Goal: Obtain resource: Obtain resource

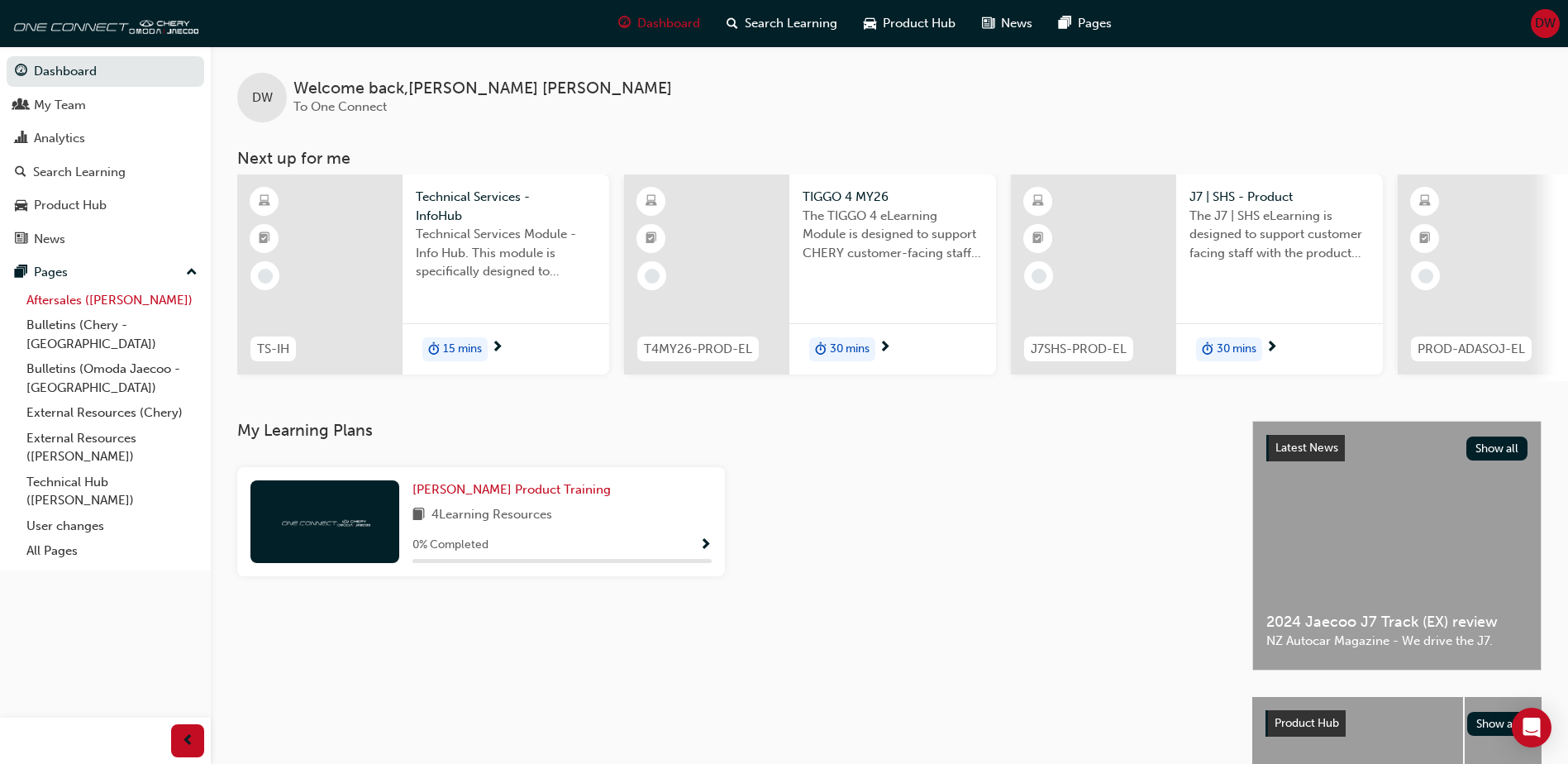
click at [57, 301] on link "Aftersales (Omoda Jaecoo)" at bounding box center [112, 300] width 184 height 26
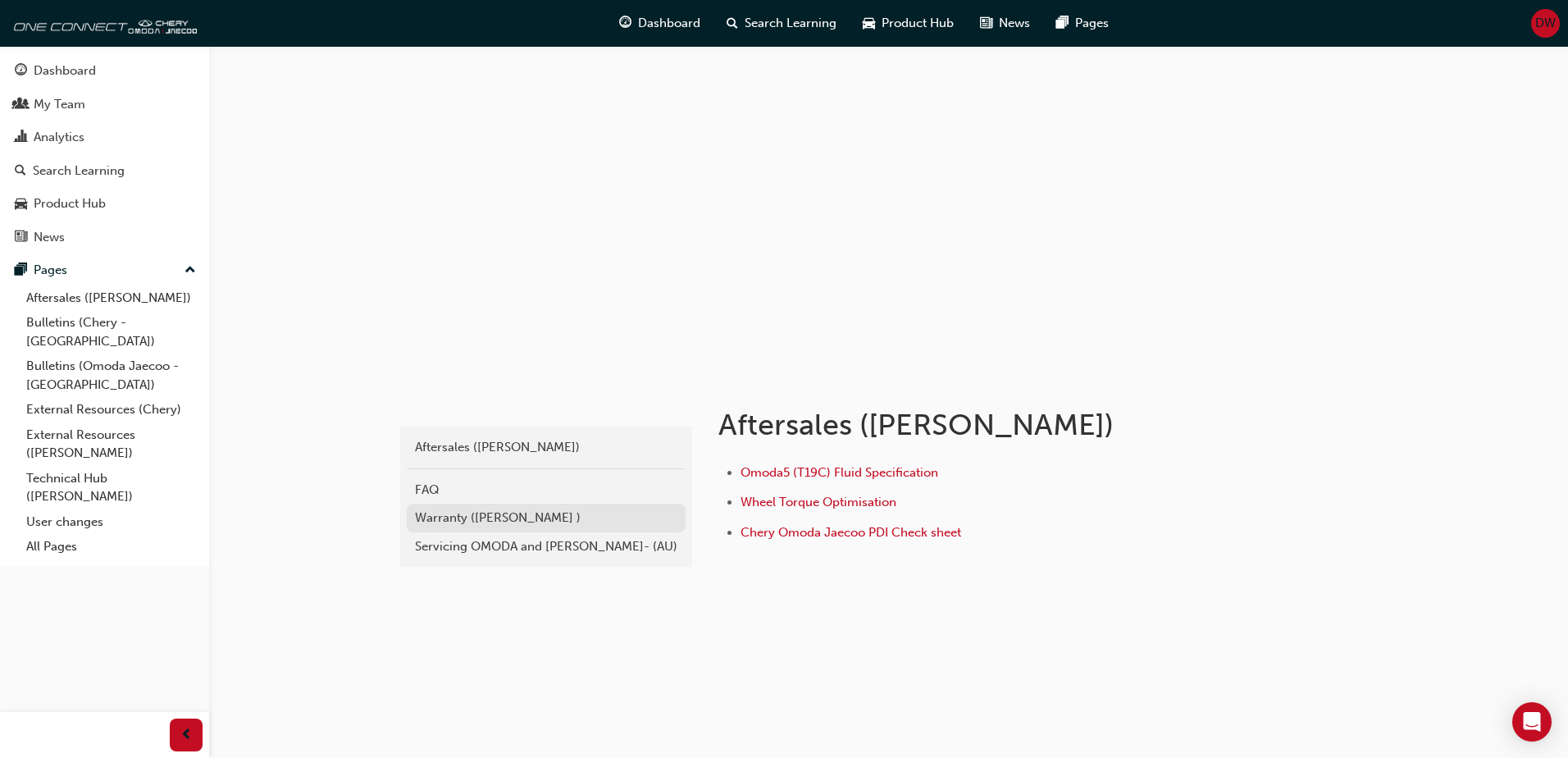
click at [465, 515] on div "Warranty ([PERSON_NAME] )" at bounding box center [545, 517] width 263 height 19
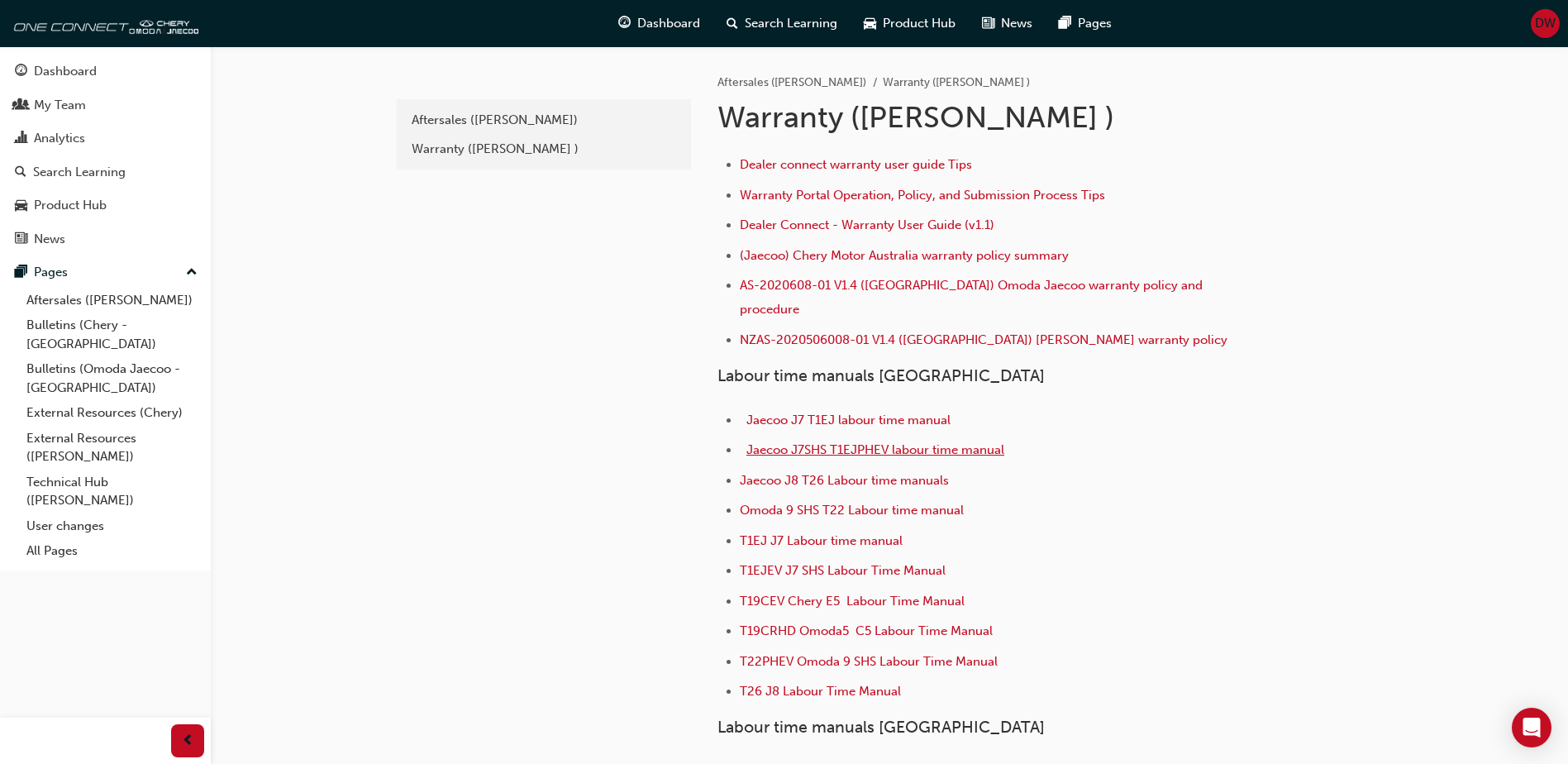
click at [872, 442] on span "Jaecoo J7SHS T1EJPHEV labour time manual" at bounding box center [875, 450] width 258 height 15
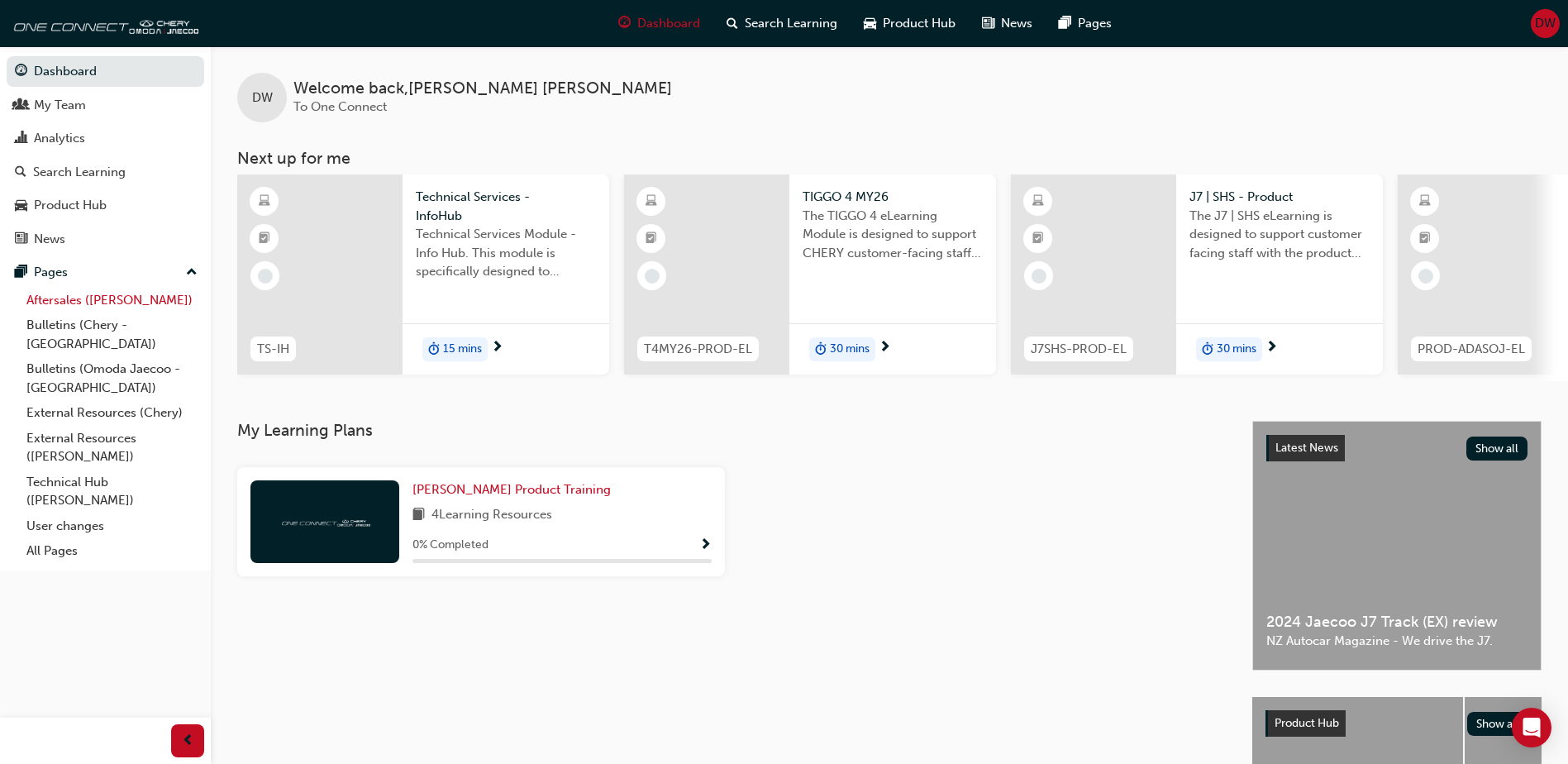
click at [79, 300] on link "Aftersales ([PERSON_NAME])" at bounding box center [112, 300] width 184 height 26
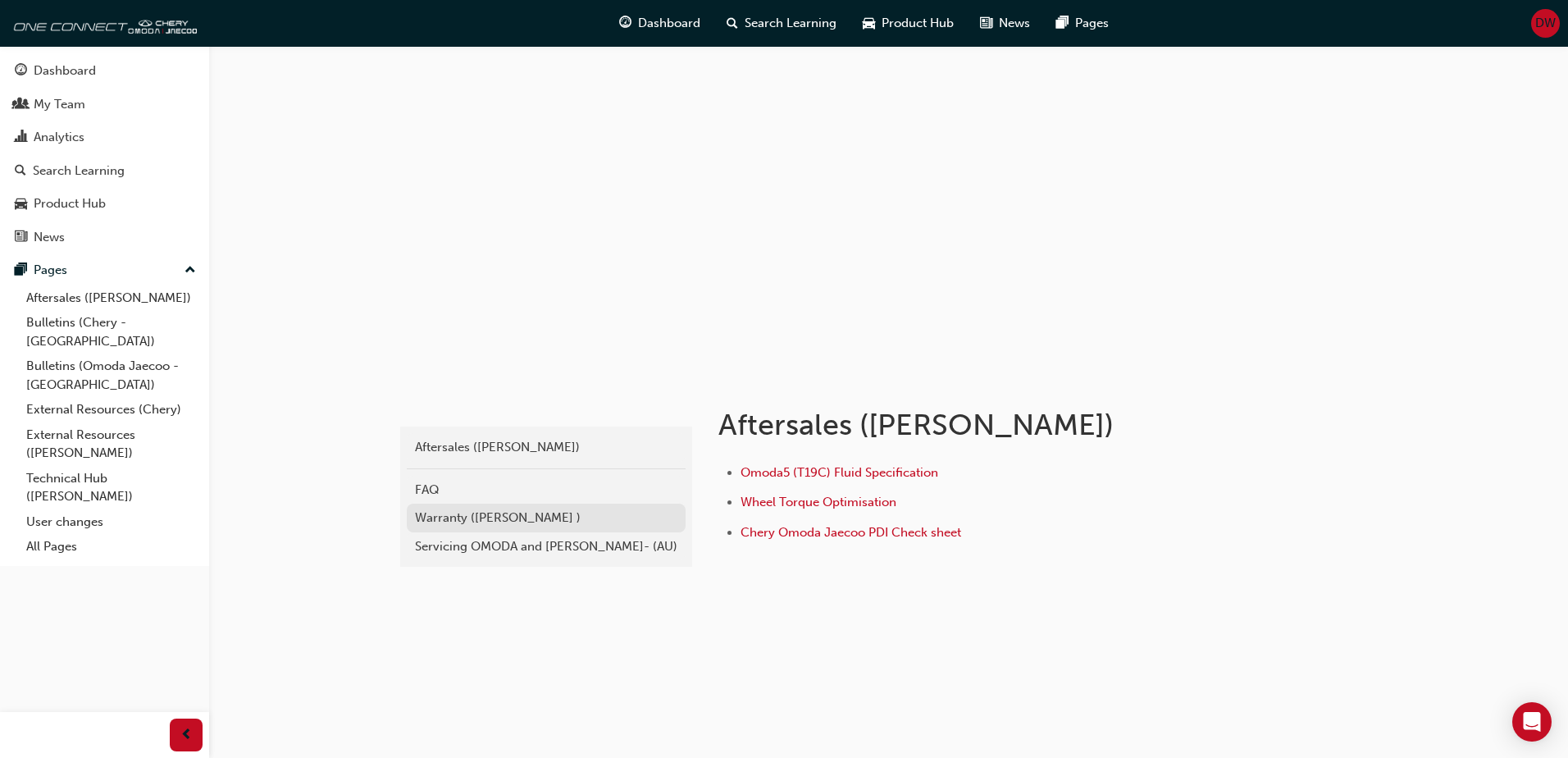
click at [461, 519] on div "Warranty ([PERSON_NAME] )" at bounding box center [545, 517] width 263 height 19
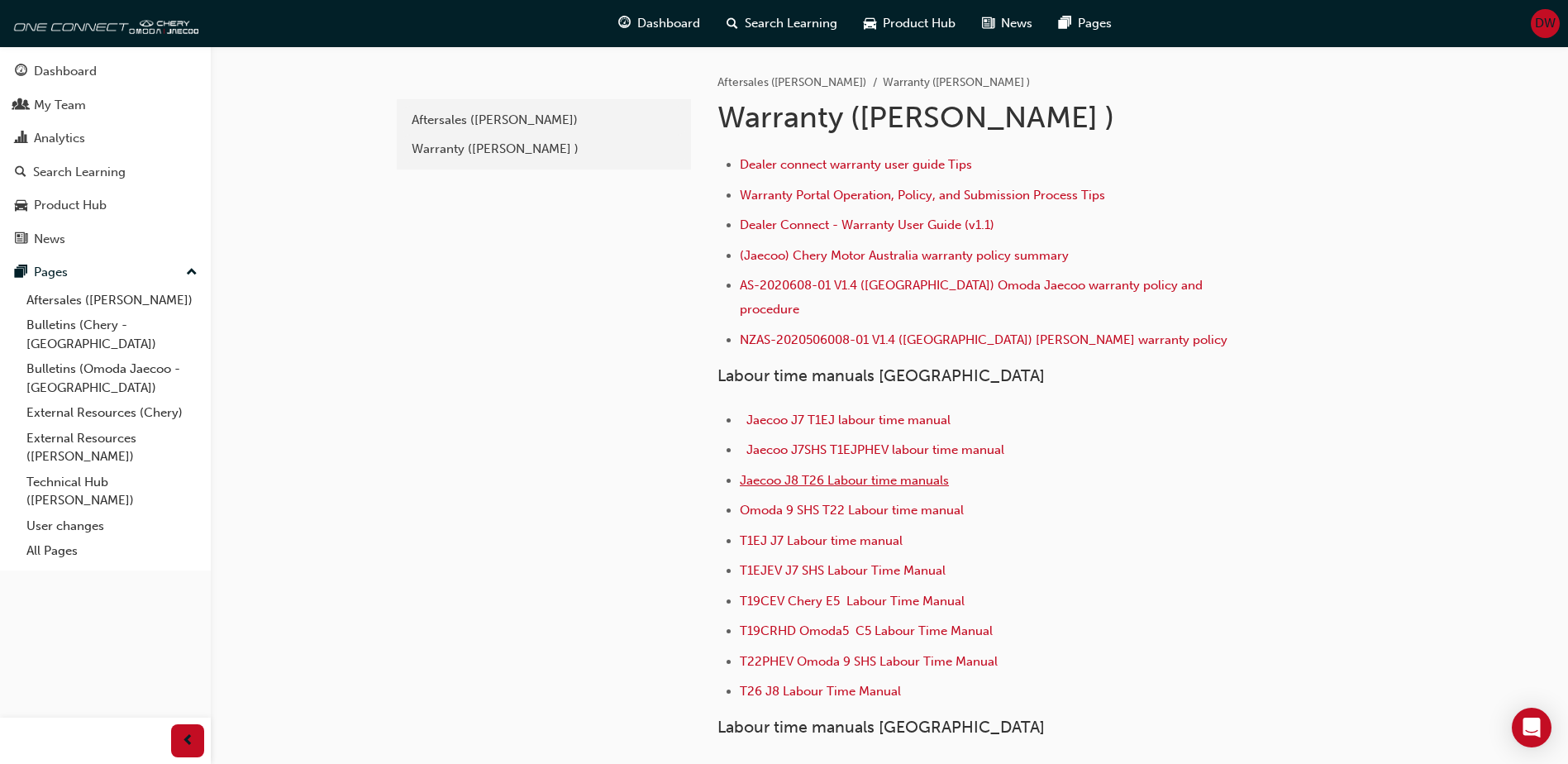
click at [802, 473] on span "Jaecoo J8 T26 Labour time manuals" at bounding box center [844, 480] width 209 height 15
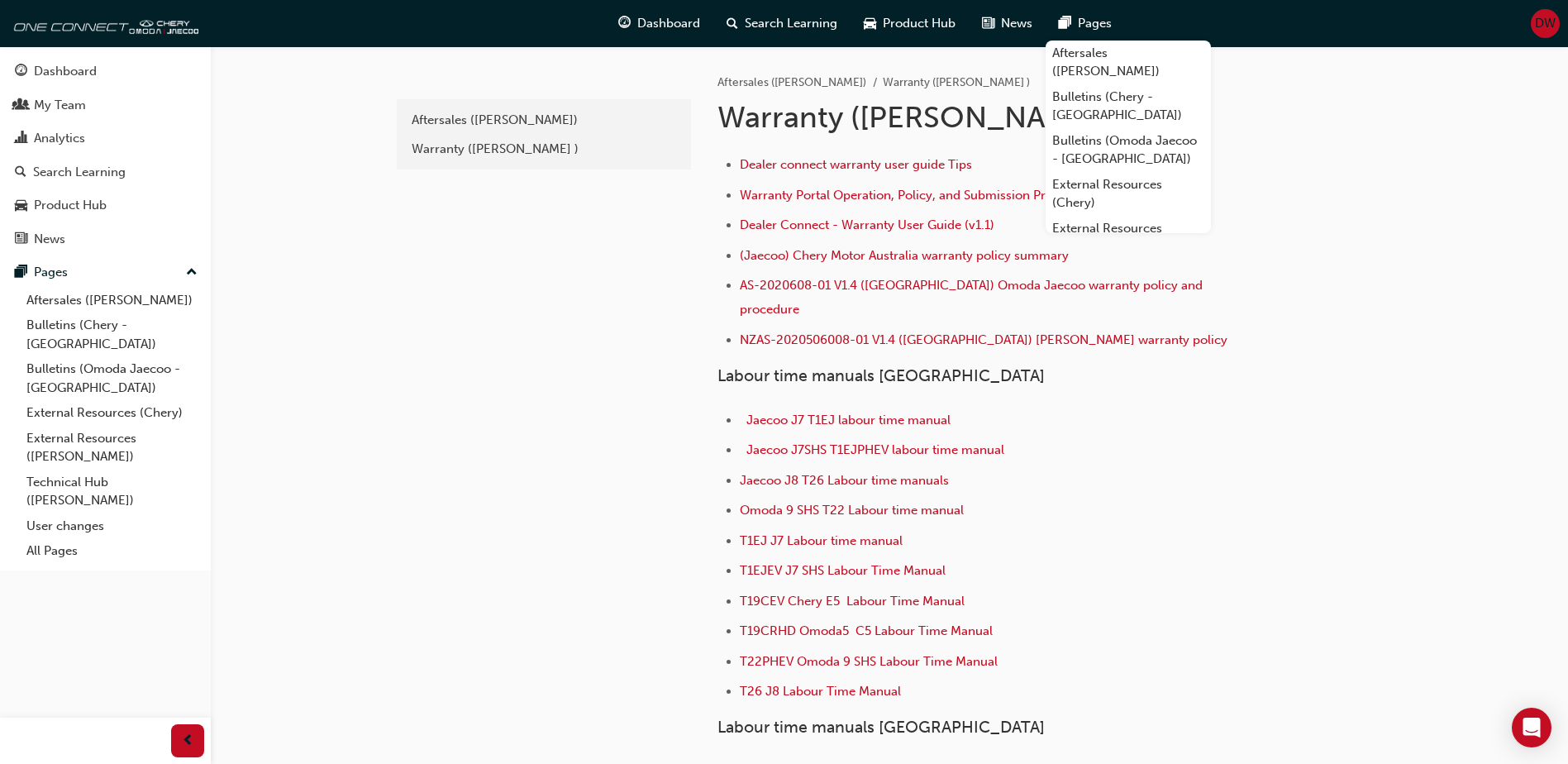
click at [1551, 22] on span "DW" at bounding box center [1545, 23] width 21 height 19
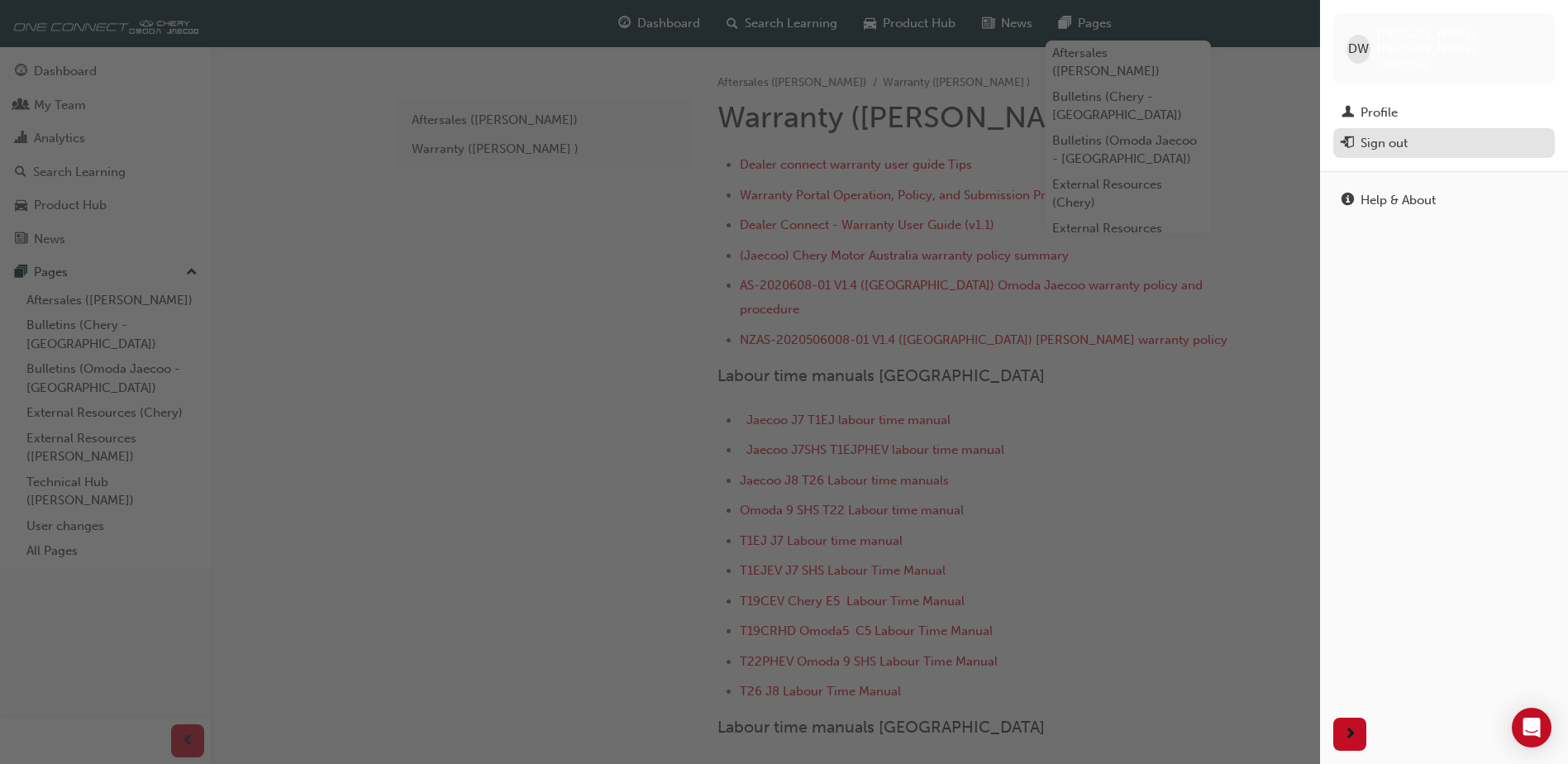
click at [1397, 134] on div "Sign out" at bounding box center [1384, 143] width 47 height 19
